Goal: Information Seeking & Learning: Learn about a topic

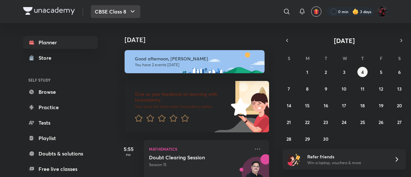
click at [112, 10] on button "CBSE Class 8" at bounding box center [115, 11] width 49 height 13
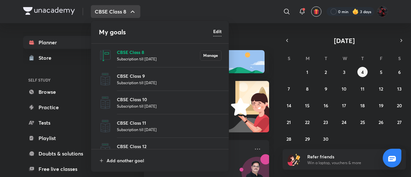
click at [139, 53] on p "CBSE Class 8" at bounding box center [158, 52] width 83 height 7
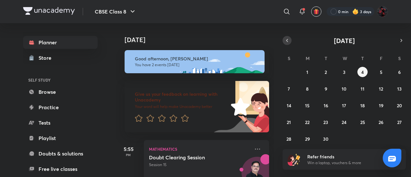
click at [285, 40] on icon "button" at bounding box center [287, 41] width 5 height 6
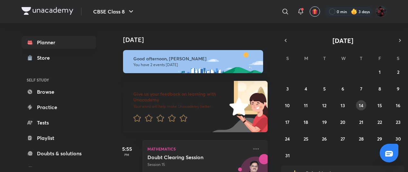
click at [359, 103] on abbr "14" at bounding box center [361, 105] width 4 height 6
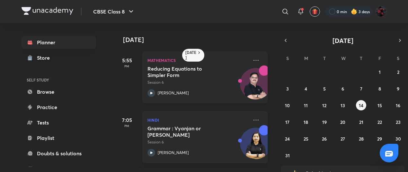
click at [149, 91] on icon at bounding box center [151, 93] width 8 height 8
